Goal: Book appointment/travel/reservation

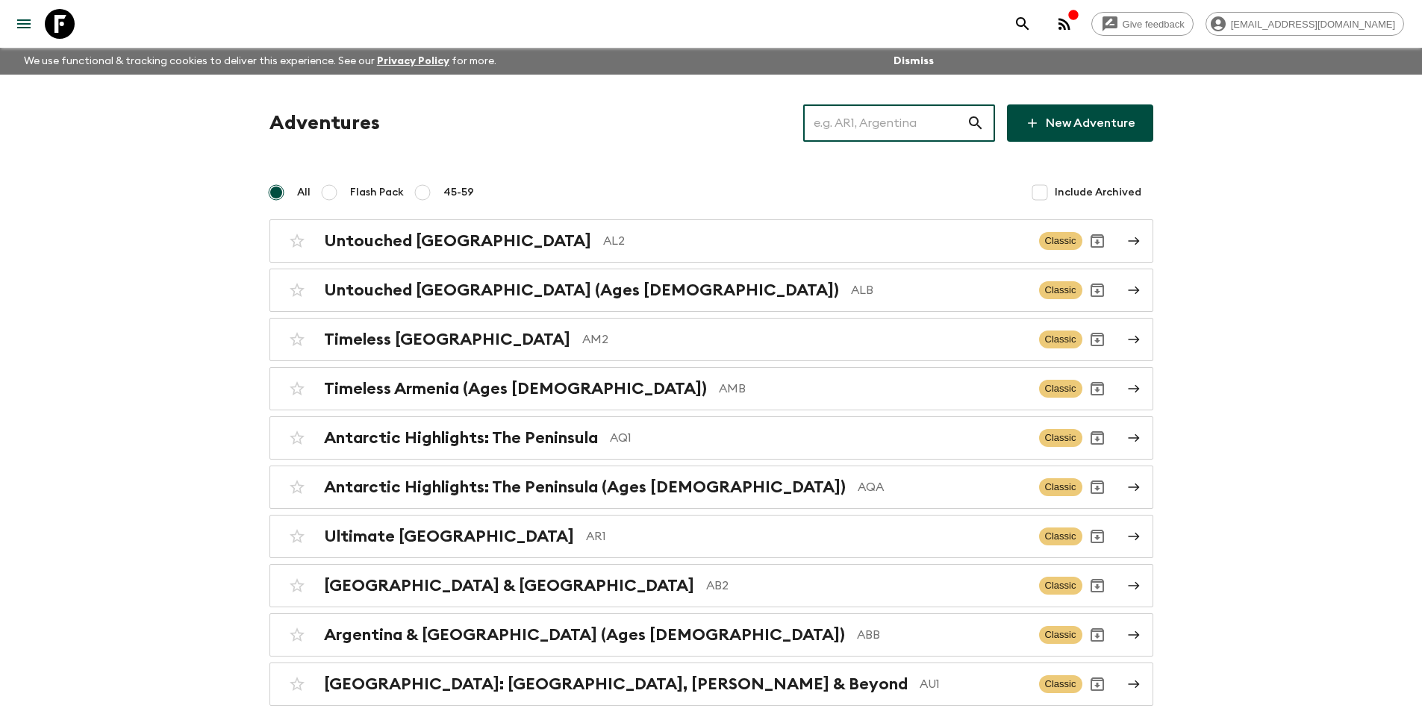
click at [840, 132] on input "text" at bounding box center [884, 123] width 163 height 42
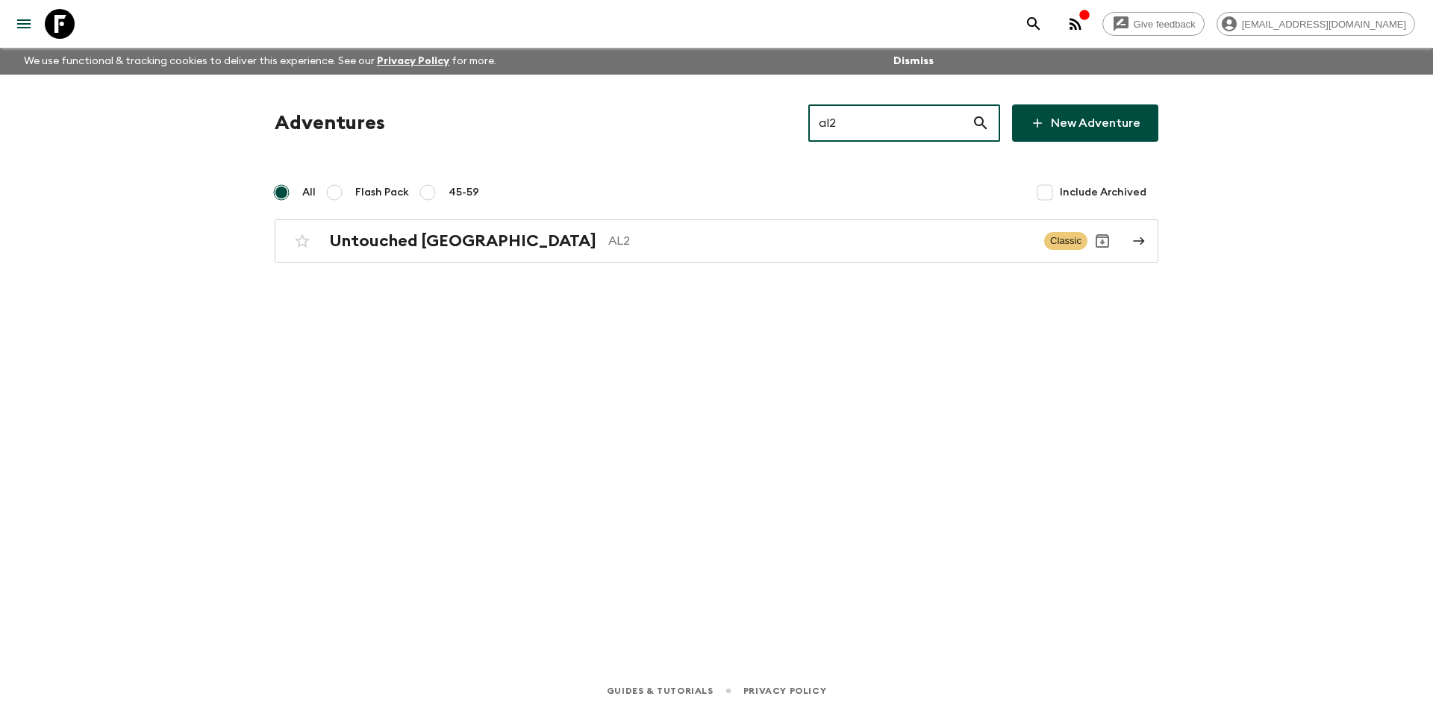
type input "al2"
click at [599, 273] on div "Adventures al2 ​ New Adventure All Flash Pack 45-59 Include Archived Untouched …" at bounding box center [716, 352] width 955 height 555
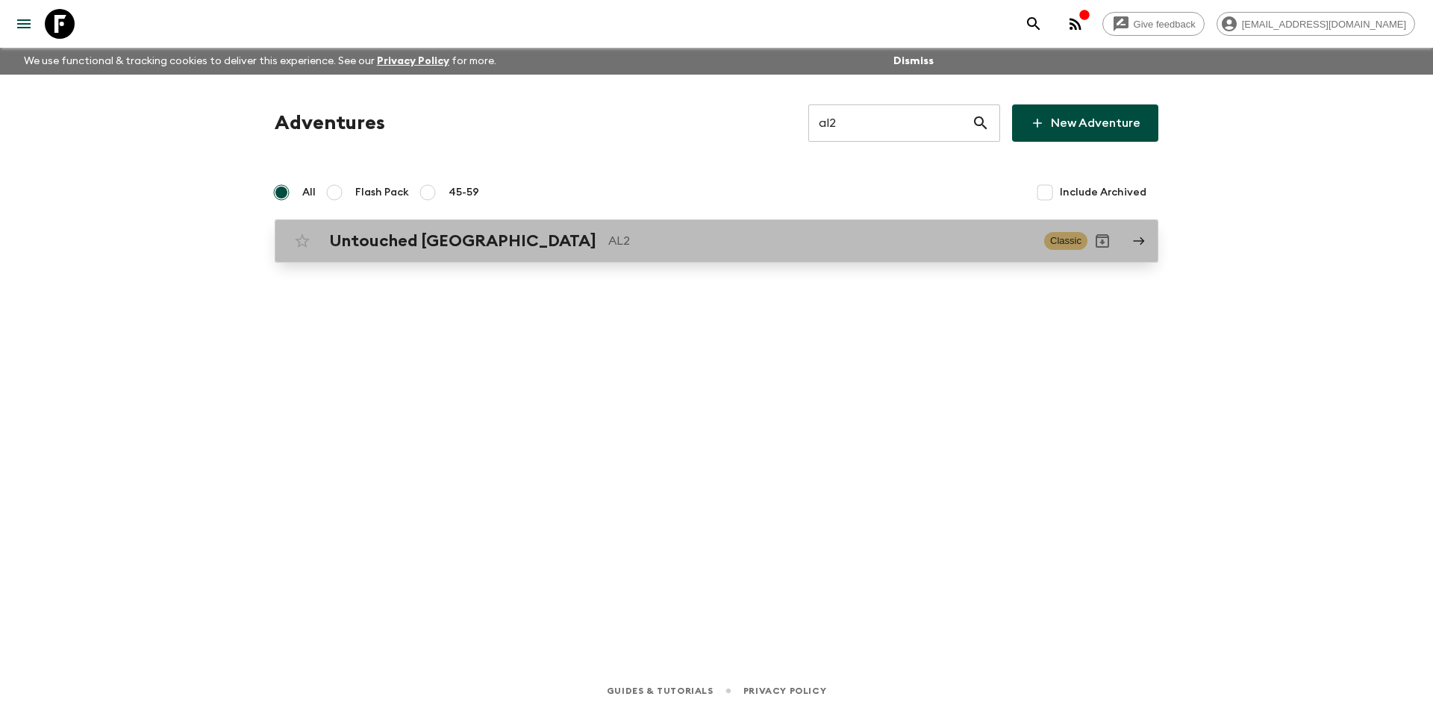
click at [607, 261] on link "Untouched Albania AL2 Classic" at bounding box center [717, 240] width 884 height 43
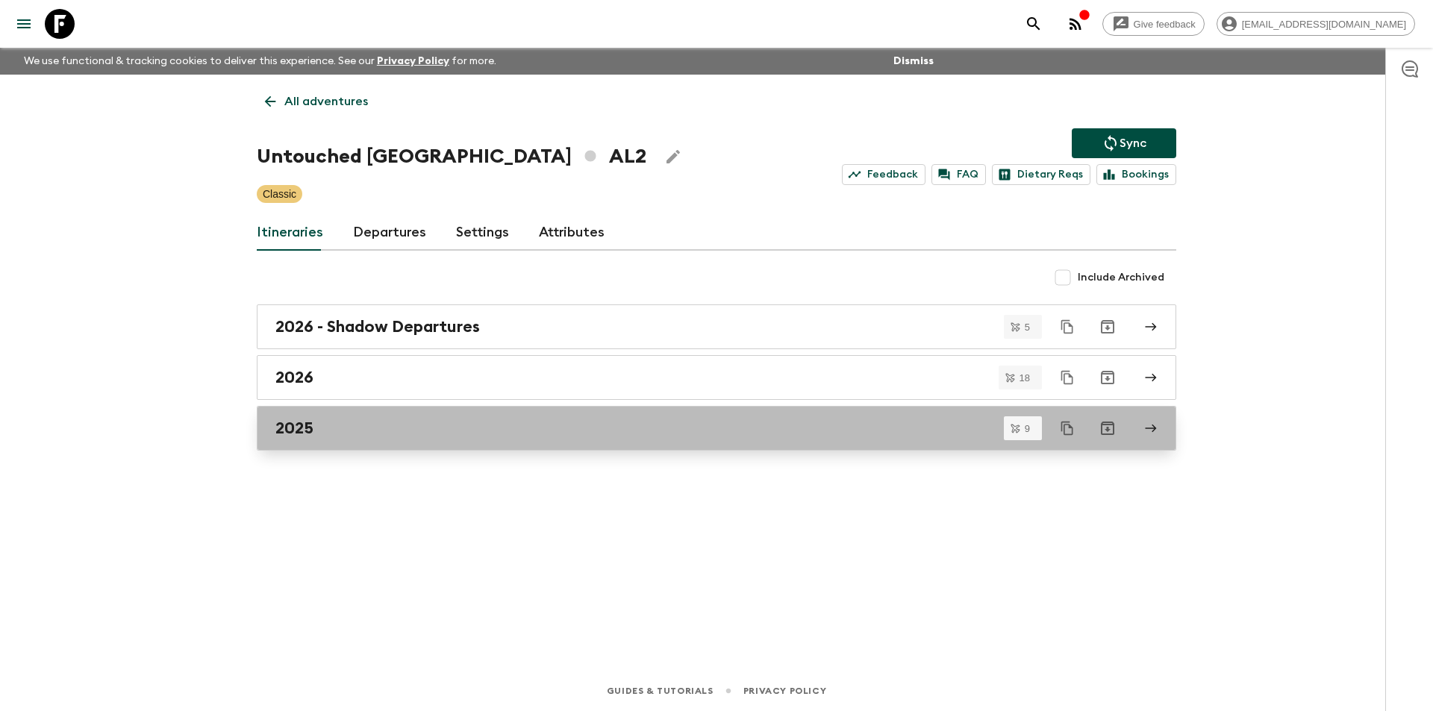
click at [360, 437] on div "2025" at bounding box center [702, 428] width 854 height 19
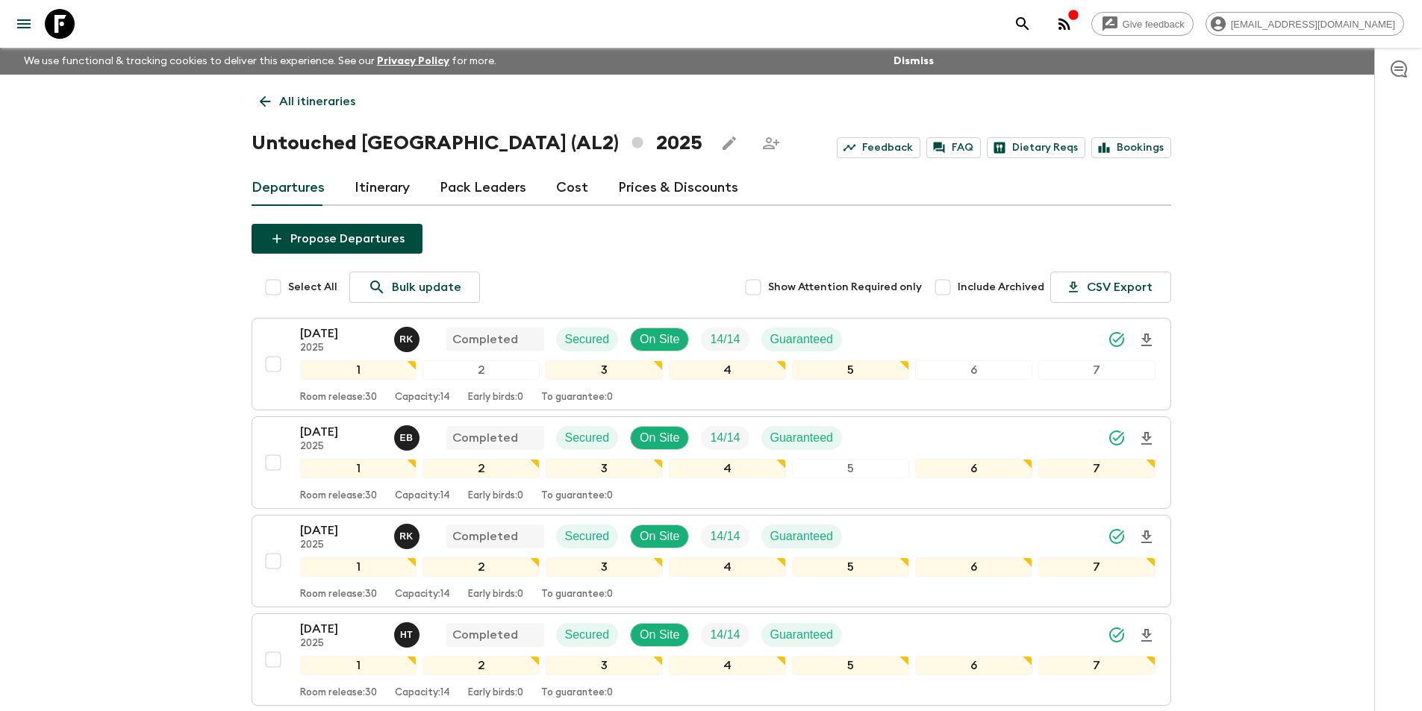
scroll to position [623, 0]
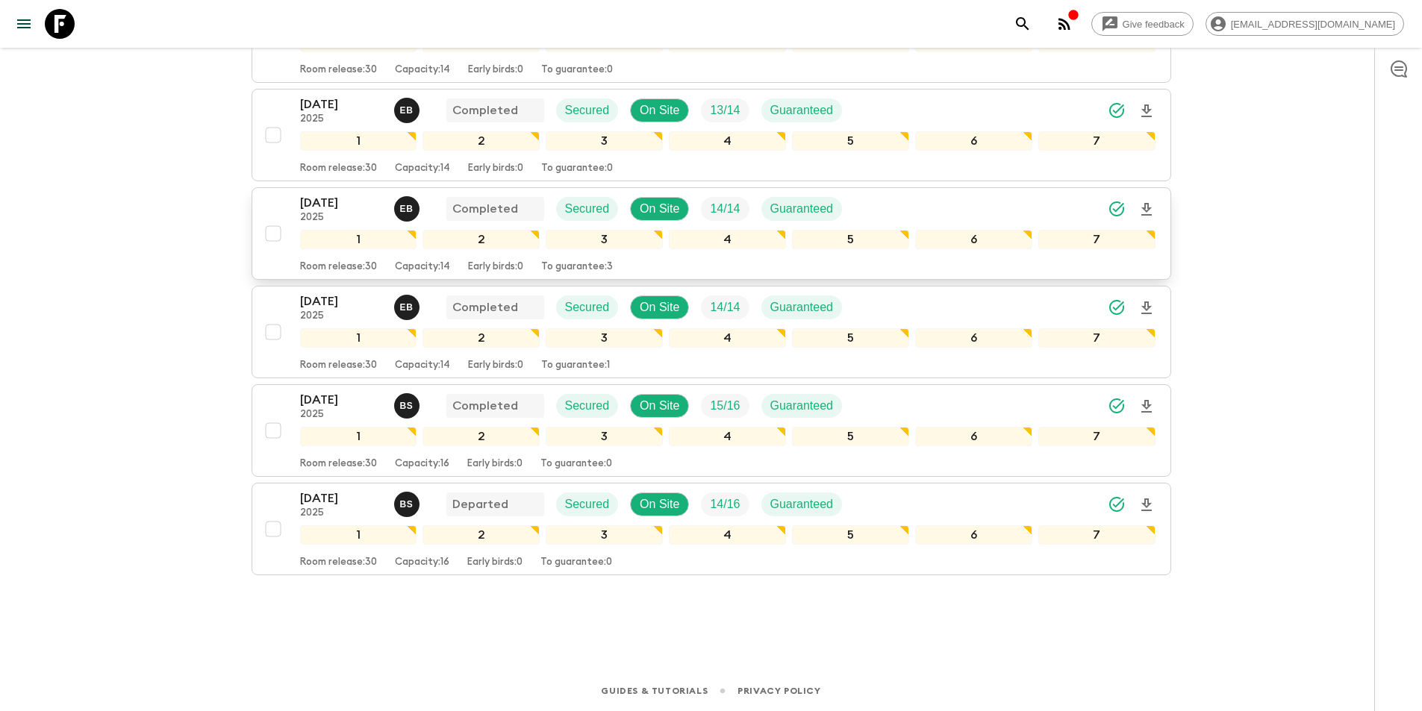
click at [322, 215] on p "2025" at bounding box center [341, 218] width 82 height 12
